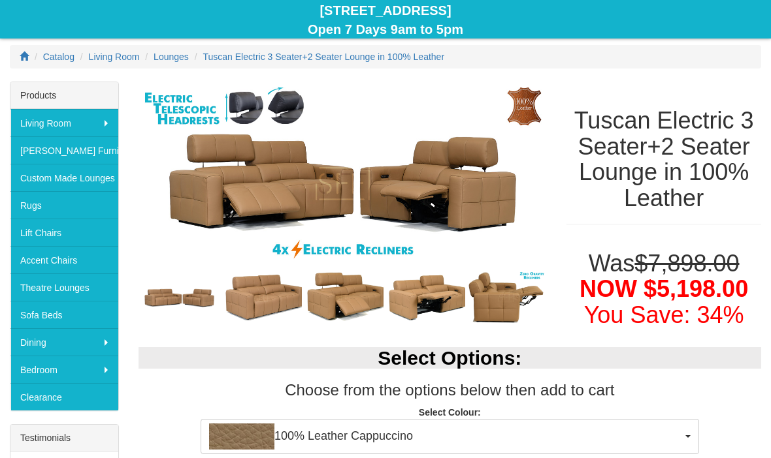
scroll to position [142, 0]
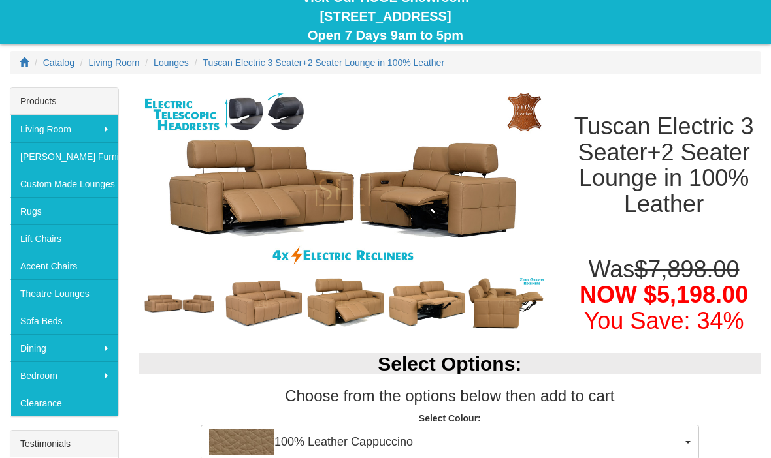
click at [80, 297] on link "Theatre Lounges" at bounding box center [64, 293] width 108 height 27
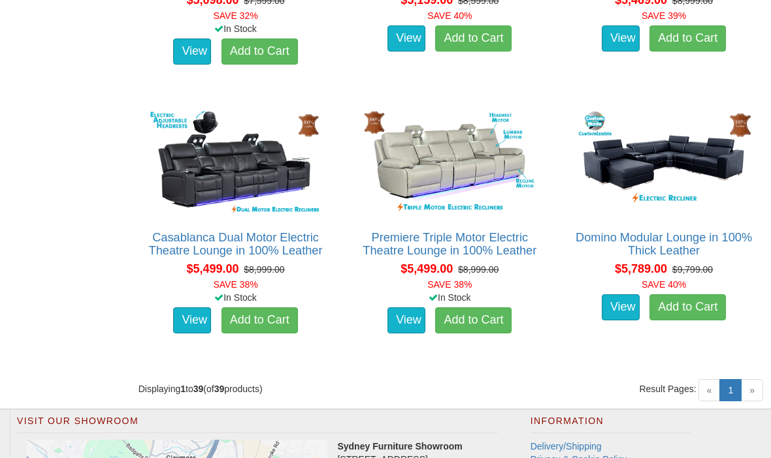
scroll to position [4024, 0]
click at [278, 257] on link "Casablanca Dual Motor Electric Theatre Lounge in 100% Leather" at bounding box center [236, 244] width 174 height 26
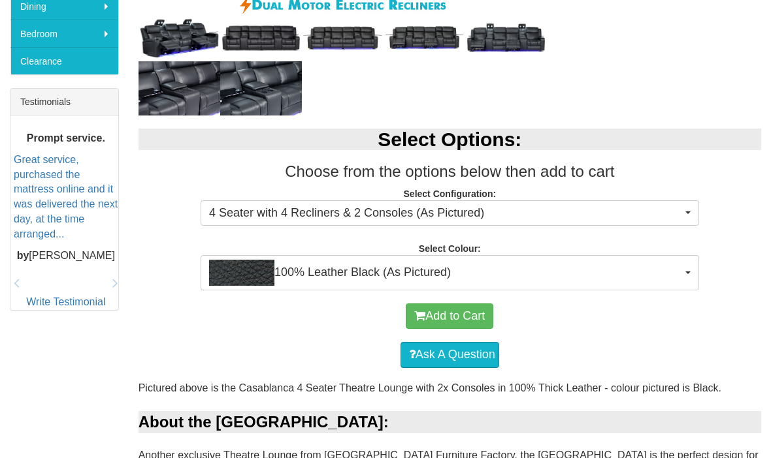
scroll to position [484, 0]
click at [670, 268] on span "100% Leather Black (As Pictured)" at bounding box center [445, 273] width 473 height 26
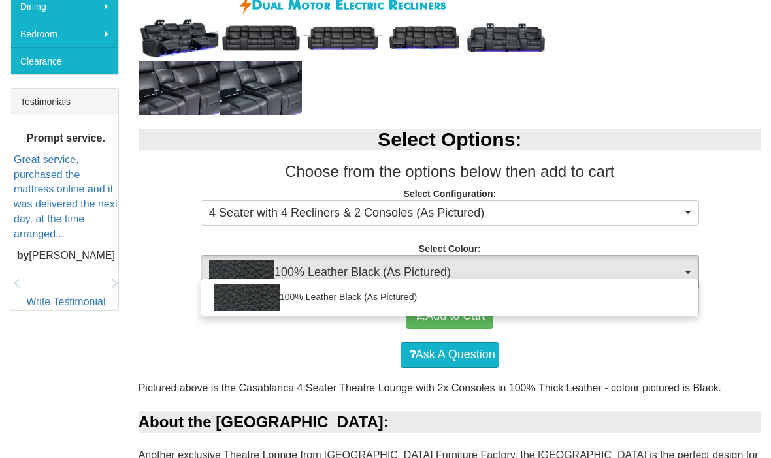
click at [698, 178] on div at bounding box center [385, 229] width 771 height 458
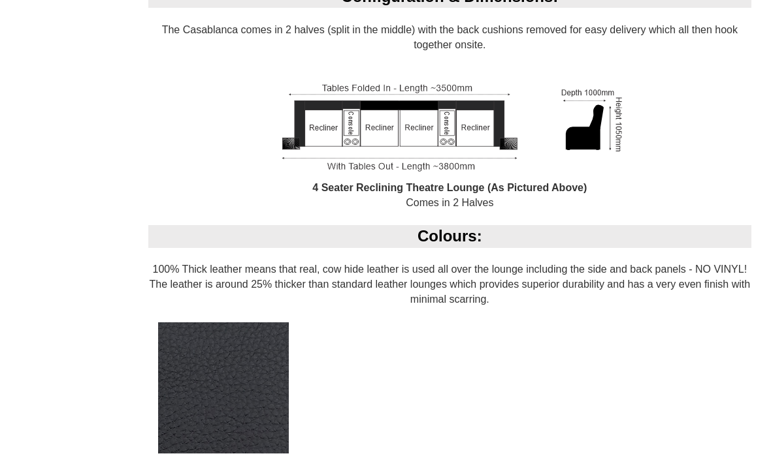
scroll to position [1100, 0]
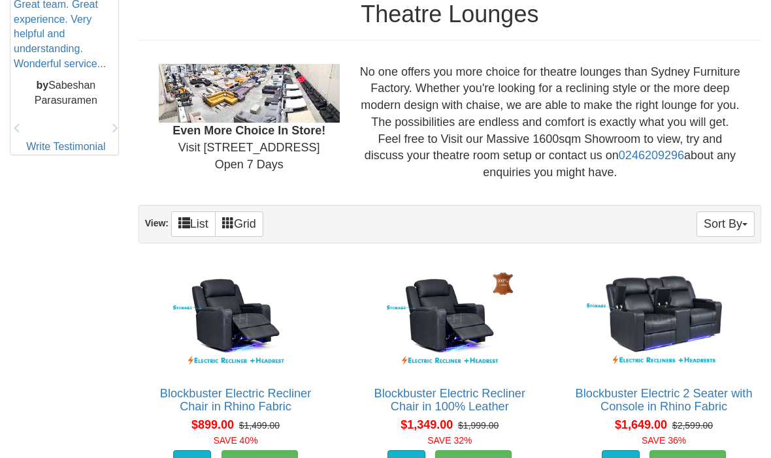
scroll to position [636, 0]
